Goal: Information Seeking & Learning: Check status

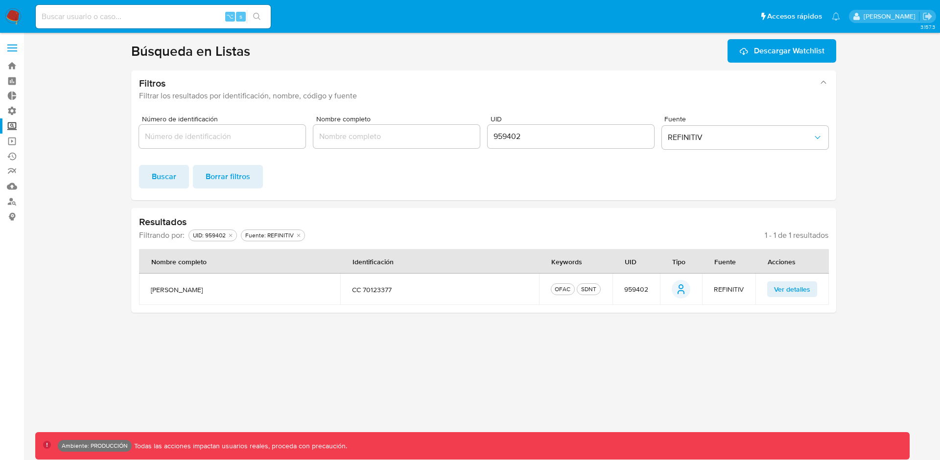
click at [13, 46] on label at bounding box center [12, 48] width 24 height 21
click at [0, 0] on input "checkbox" at bounding box center [0, 0] width 0 height 0
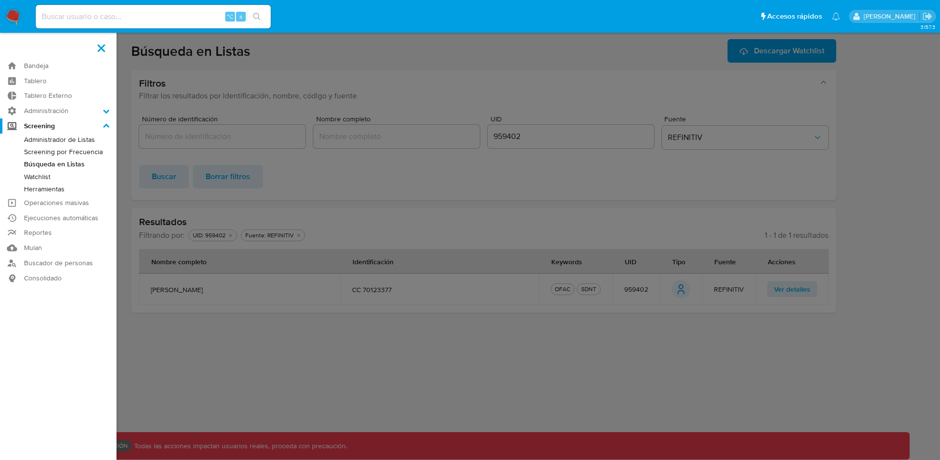
click at [45, 189] on link "Herramientas" at bounding box center [58, 189] width 116 height 12
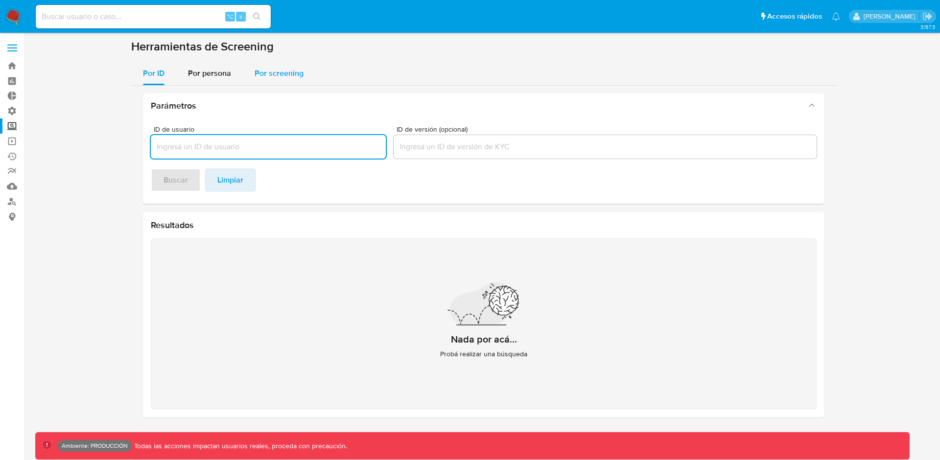
click at [278, 77] on span "Por screening" at bounding box center [278, 73] width 49 height 11
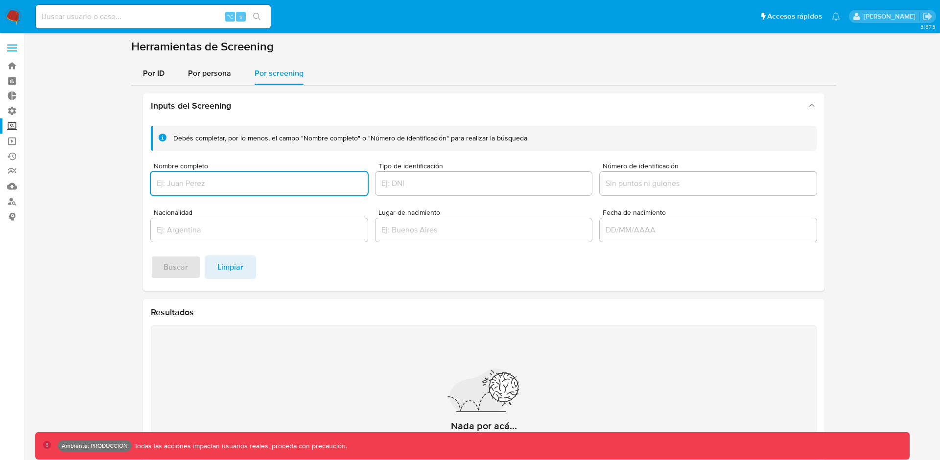
click at [257, 185] on input "Nombre completo" at bounding box center [259, 183] width 217 height 13
paste input "[PERSON_NAME]"
type input "[PERSON_NAME]"
click at [174, 266] on span "Buscar" at bounding box center [175, 267] width 24 height 22
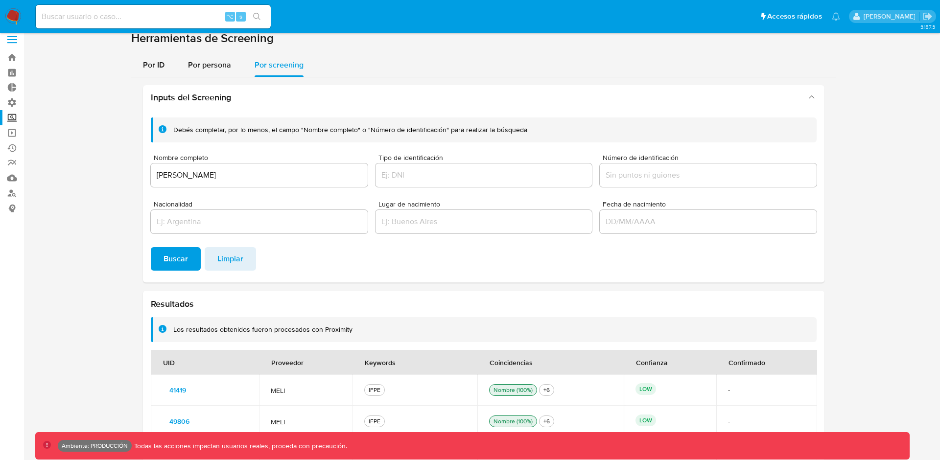
scroll to position [7, 0]
drag, startPoint x: 378, startPoint y: 335, endPoint x: 173, endPoint y: 328, distance: 204.6
click at [173, 328] on div "Los resultados obtenidos fueron procesados con Proximity" at bounding box center [490, 330] width 635 height 9
click at [173, 328] on div "Los resultados obtenidos fueron procesados con Proximity" at bounding box center [262, 330] width 179 height 9
drag, startPoint x: 360, startPoint y: 330, endPoint x: 173, endPoint y: 332, distance: 186.9
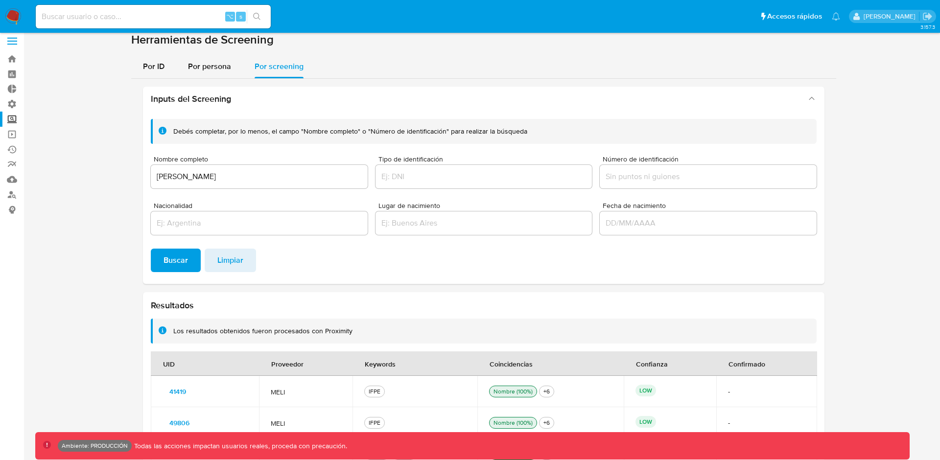
click at [173, 332] on div "Los resultados obtenidos fueron procesados con Proximity" at bounding box center [490, 330] width 635 height 9
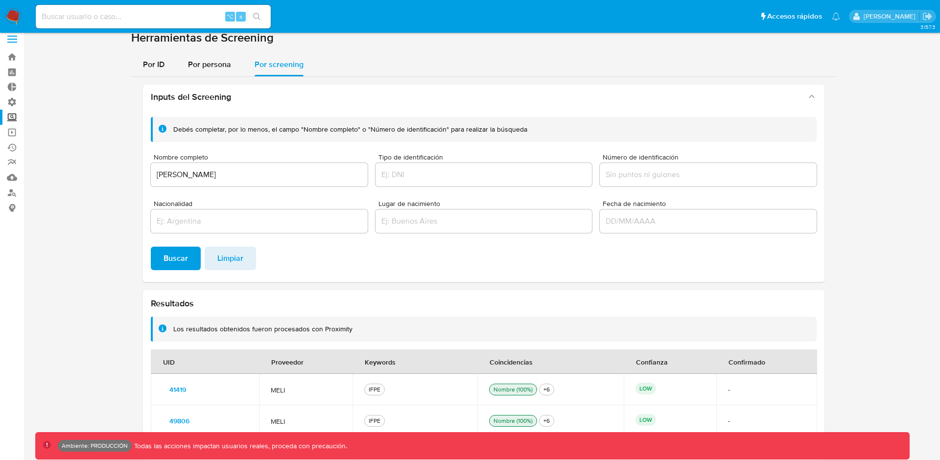
scroll to position [0, 0]
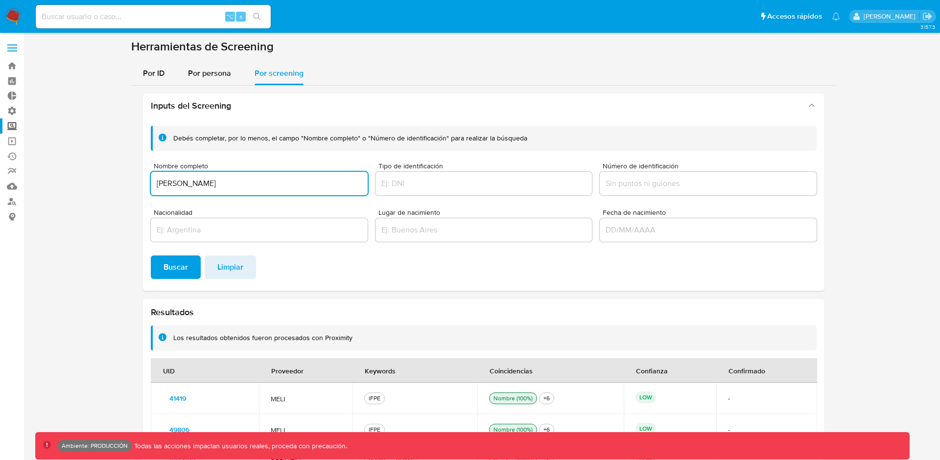
click at [227, 185] on input "[PERSON_NAME]" at bounding box center [259, 183] width 217 height 13
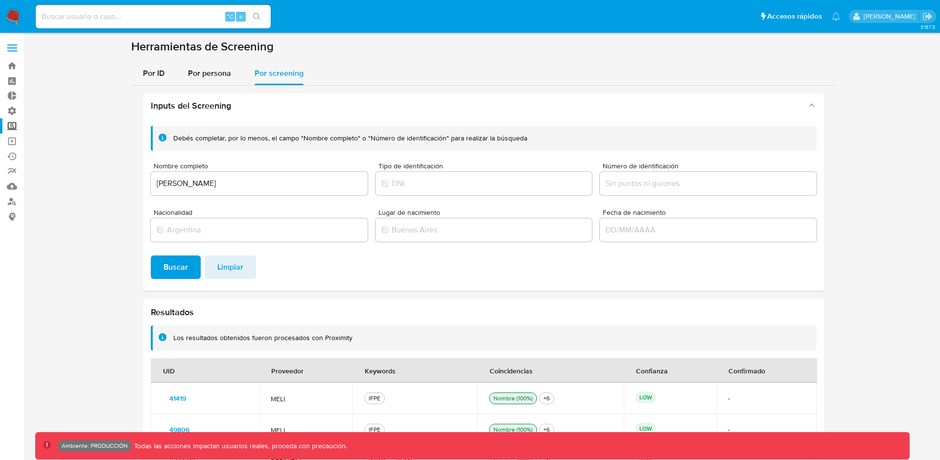
click at [19, 48] on label at bounding box center [12, 48] width 24 height 21
click at [0, 0] on input "checkbox" at bounding box center [0, 0] width 0 height 0
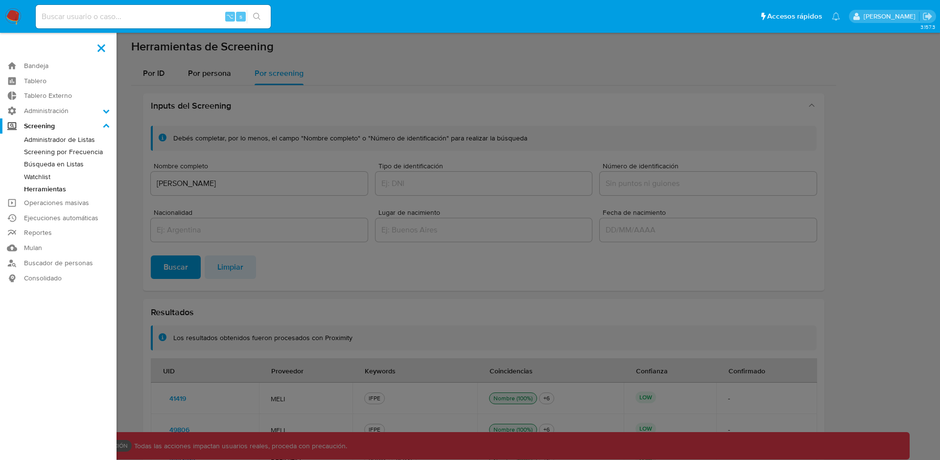
click at [169, 73] on label at bounding box center [470, 230] width 940 height 460
click at [0, 0] on input "checkbox" at bounding box center [0, 0] width 0 height 0
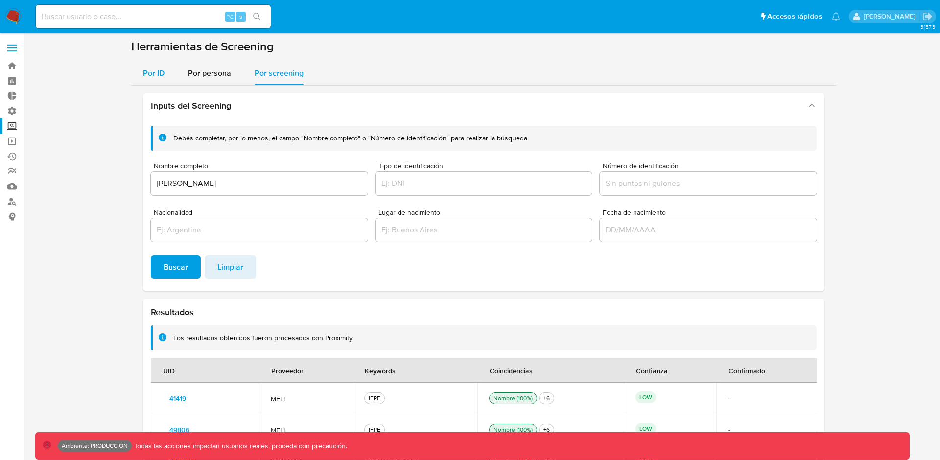
click at [152, 73] on span "Por ID" at bounding box center [154, 73] width 22 height 11
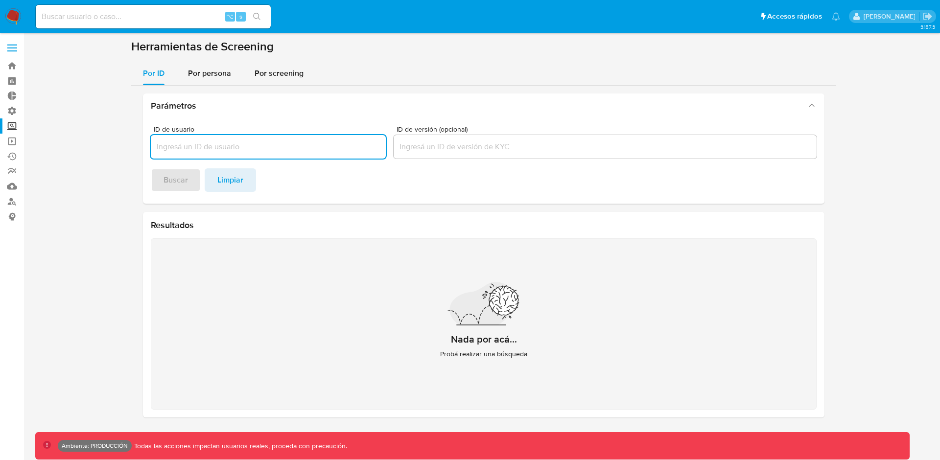
click at [234, 146] on input "ID de usuario" at bounding box center [268, 146] width 235 height 13
type input "63331804"
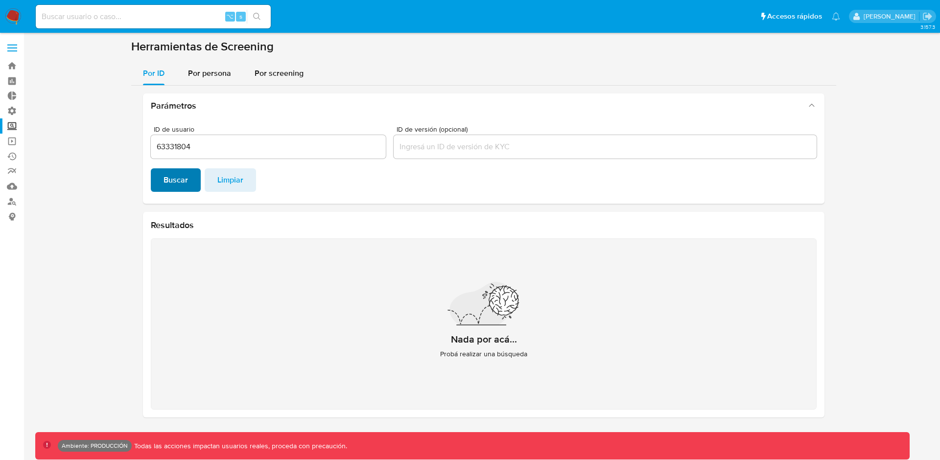
click at [182, 178] on span "Buscar" at bounding box center [175, 180] width 24 height 22
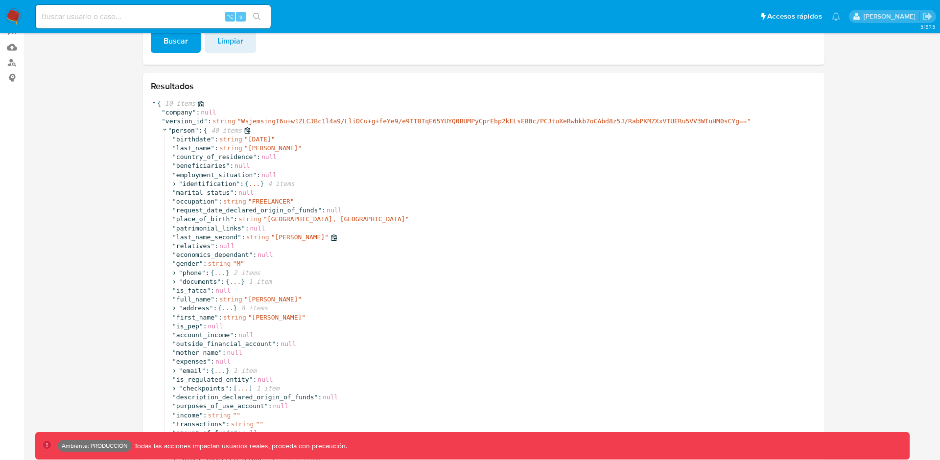
scroll to position [140, 0]
drag, startPoint x: 338, startPoint y: 298, endPoint x: 169, endPoint y: 298, distance: 168.3
click at [169, 298] on div "" birthdate " : string " [DATE] " " last_name " : string " [PERSON_NAME] " " co…" at bounding box center [490, 312] width 652 height 356
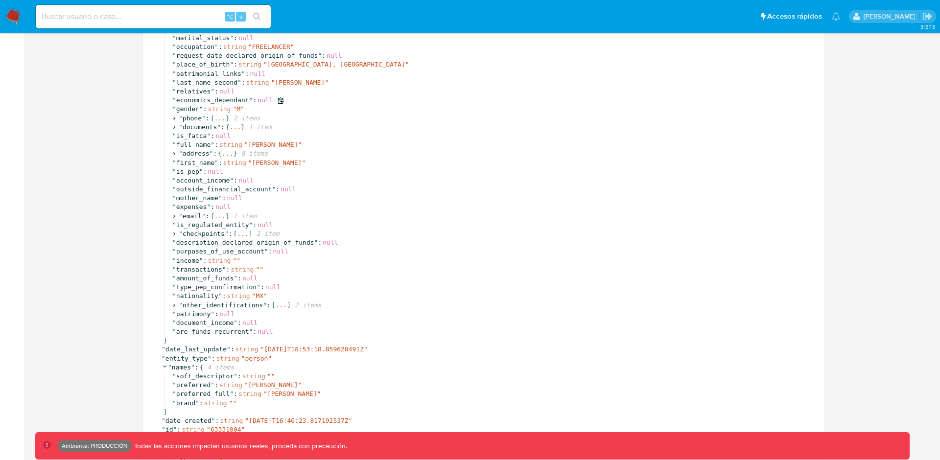
scroll to position [295, 0]
drag, startPoint x: 312, startPoint y: 83, endPoint x: 174, endPoint y: 78, distance: 138.1
drag, startPoint x: 338, startPoint y: 144, endPoint x: 176, endPoint y: 141, distance: 162.0
click at [176, 141] on div "" full_name " : string " [PERSON_NAME] "" at bounding box center [494, 143] width 644 height 9
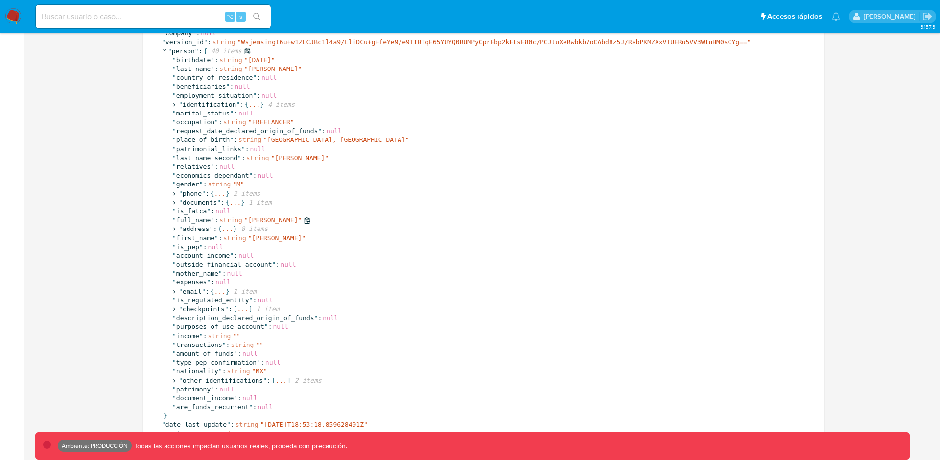
scroll to position [217, 0]
drag, startPoint x: 279, startPoint y: 69, endPoint x: 167, endPoint y: 69, distance: 112.1
click at [167, 69] on div "" birthdate " : string " [DATE] " " last_name " : string " [PERSON_NAME] " " co…" at bounding box center [490, 235] width 652 height 356
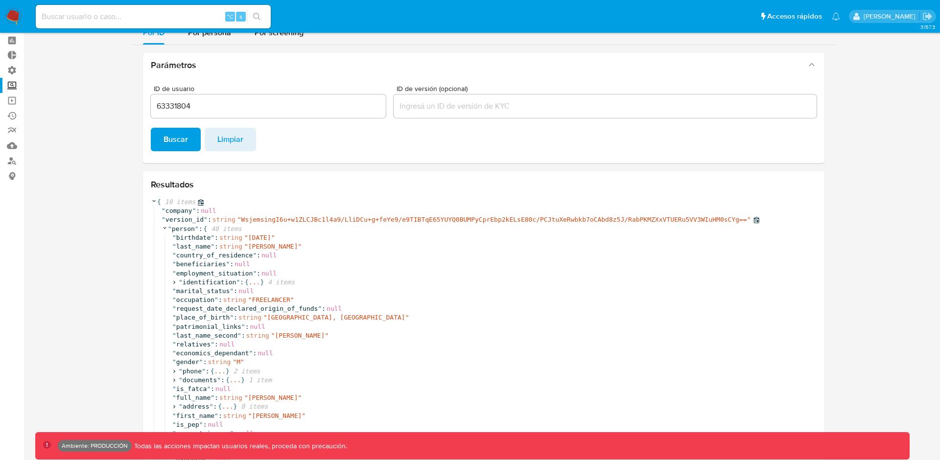
scroll to position [0, 0]
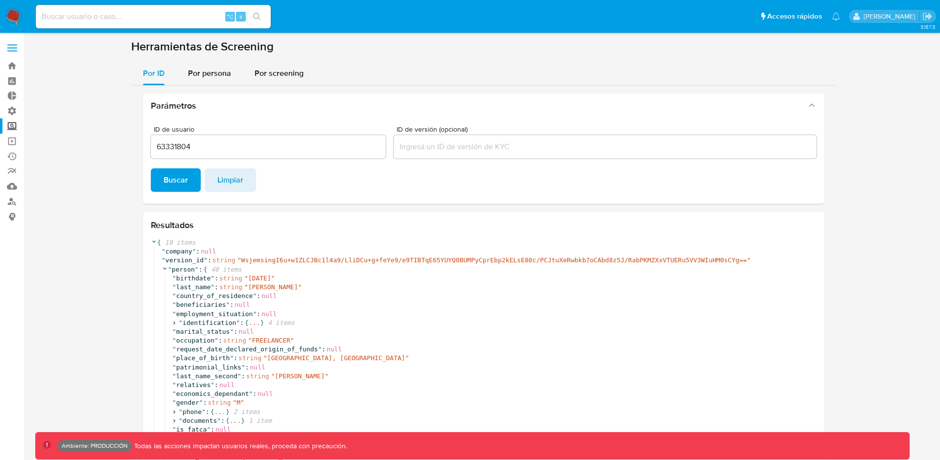
click at [179, 142] on input "63331804" at bounding box center [268, 146] width 235 height 13
click at [133, 7] on div "⌥ s" at bounding box center [153, 16] width 235 height 23
click at [124, 11] on input at bounding box center [153, 16] width 235 height 13
paste input "63331804"
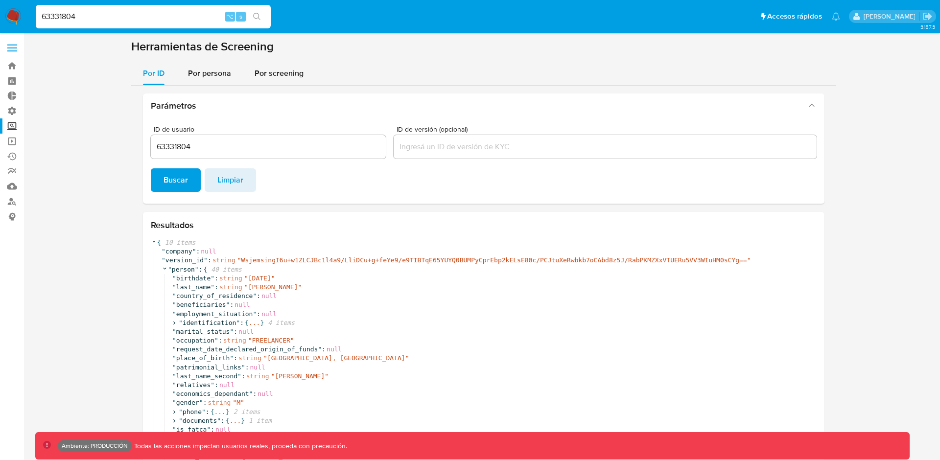
type input "63331804"
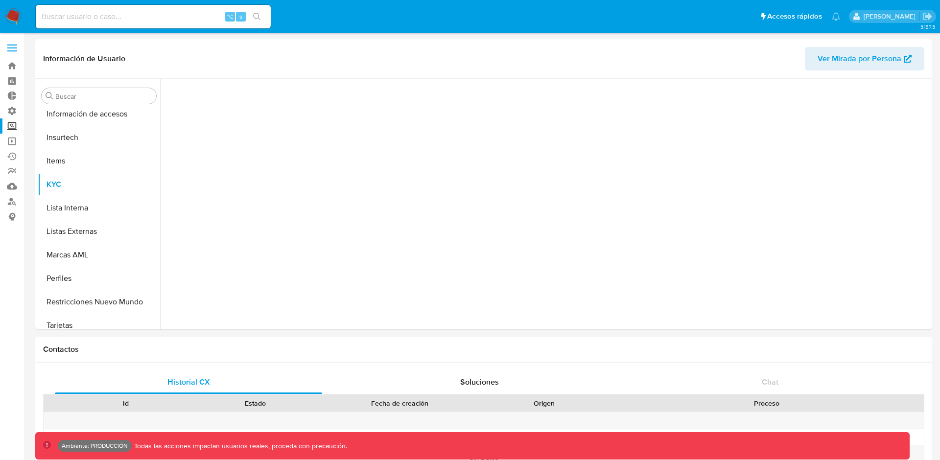
scroll to position [413, 0]
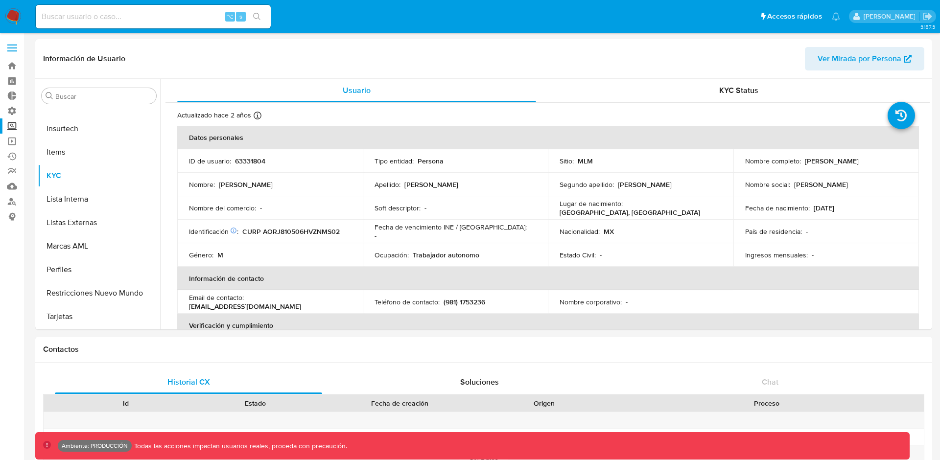
select select "10"
drag, startPoint x: 187, startPoint y: 186, endPoint x: 621, endPoint y: 179, distance: 434.6
click at [621, 179] on tr "Nombre : Jose Apellido : Antonio Segundo apellido : Ramirez Nombre social : JOSE" at bounding box center [547, 184] width 741 height 23
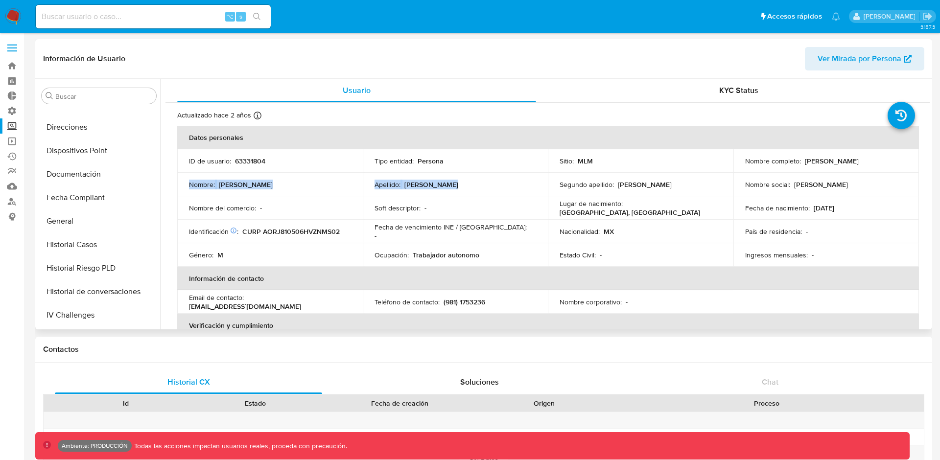
scroll to position [167, 0]
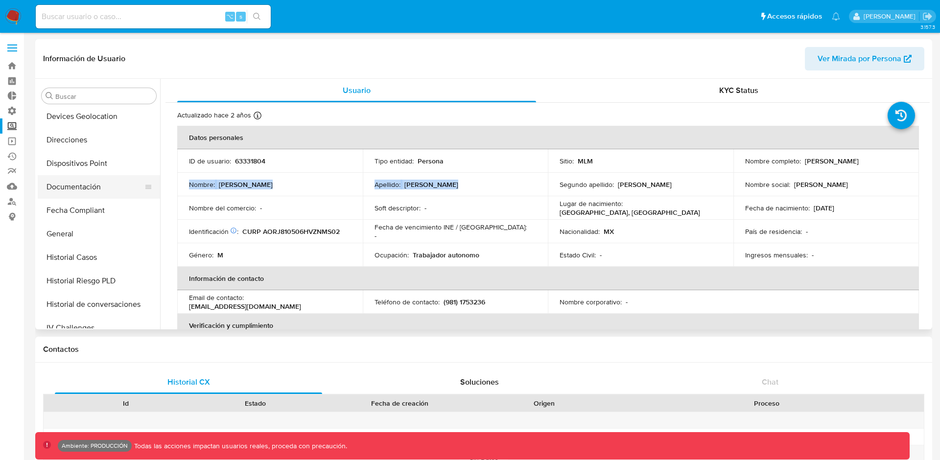
click at [91, 186] on button "Documentación" at bounding box center [95, 186] width 115 height 23
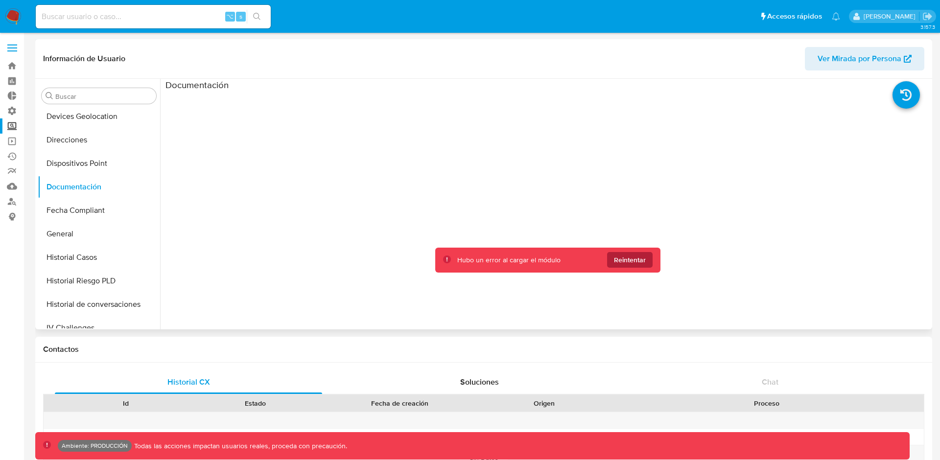
click at [623, 258] on span "Reintentar" at bounding box center [630, 260] width 32 height 16
click at [628, 260] on span "Reintentar" at bounding box center [630, 260] width 32 height 16
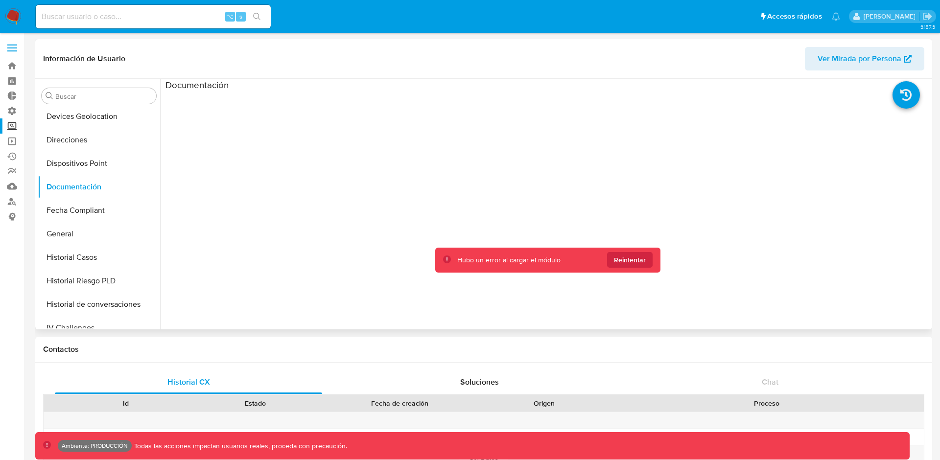
click at [628, 260] on span "Reintentar" at bounding box center [630, 260] width 32 height 16
